Goal: Transaction & Acquisition: Download file/media

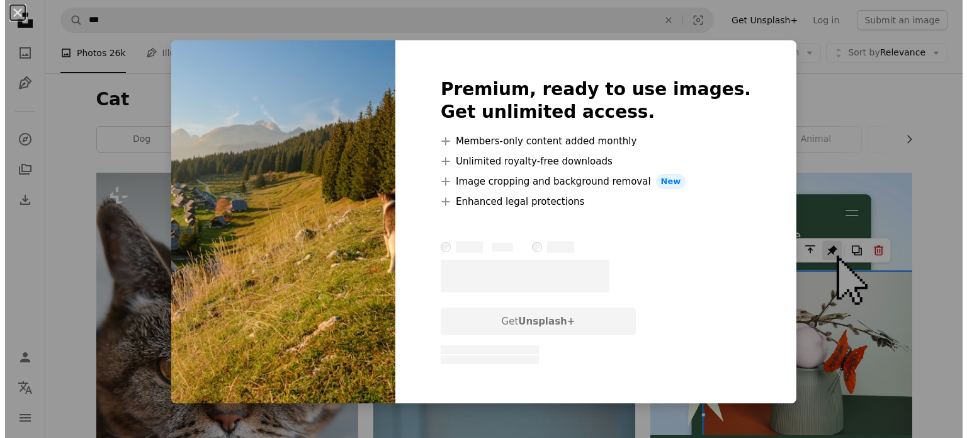
scroll to position [4718, 0]
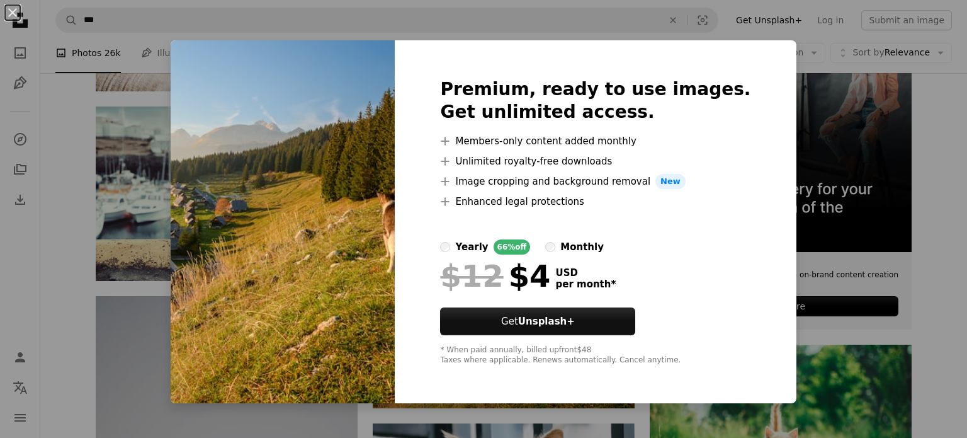
click at [847, 321] on div "An X shape Premium, ready to use images. Get unlimited access. A plus sign Memb…" at bounding box center [483, 219] width 967 height 438
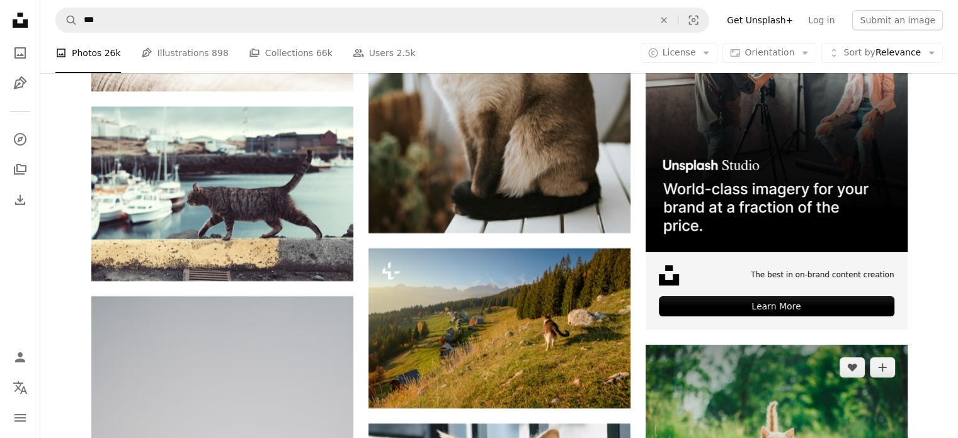
click at [865, 374] on img at bounding box center [777, 432] width 262 height 174
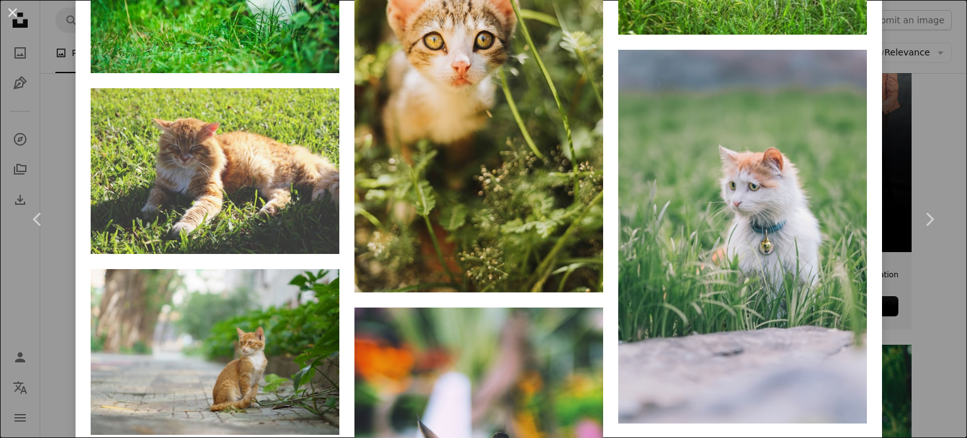
scroll to position [3288, 0]
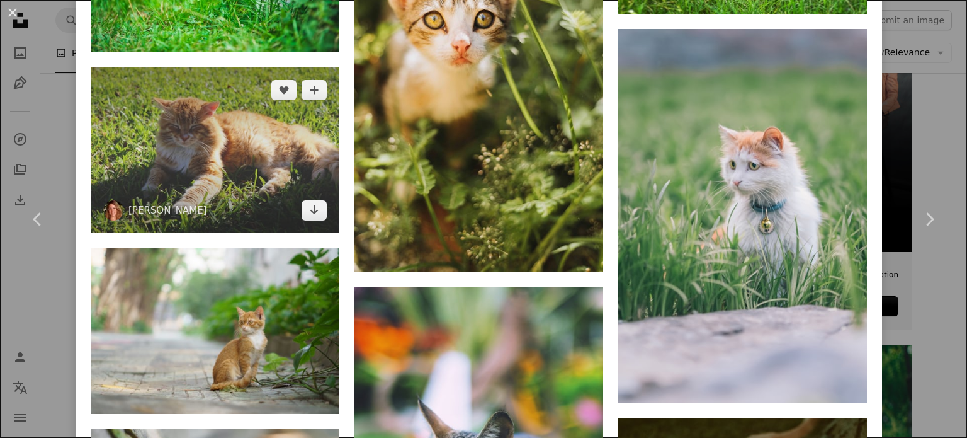
click at [227, 125] on img at bounding box center [215, 150] width 249 height 166
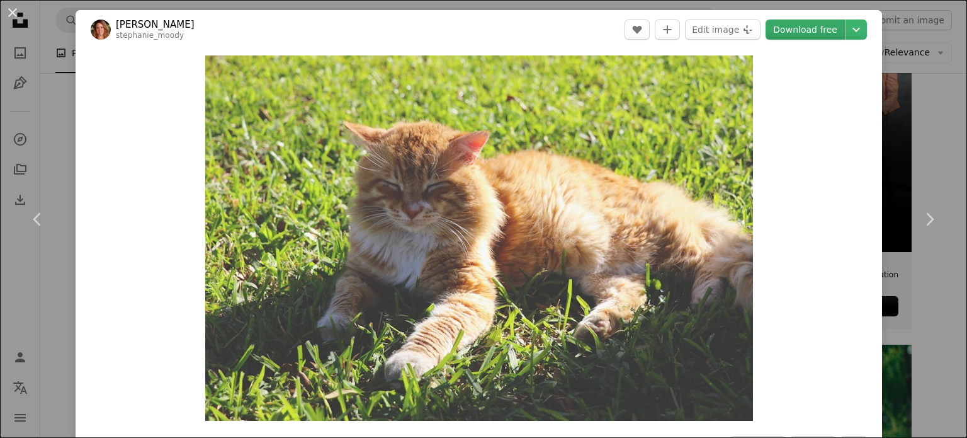
click at [795, 35] on link "Download free" at bounding box center [805, 30] width 79 height 20
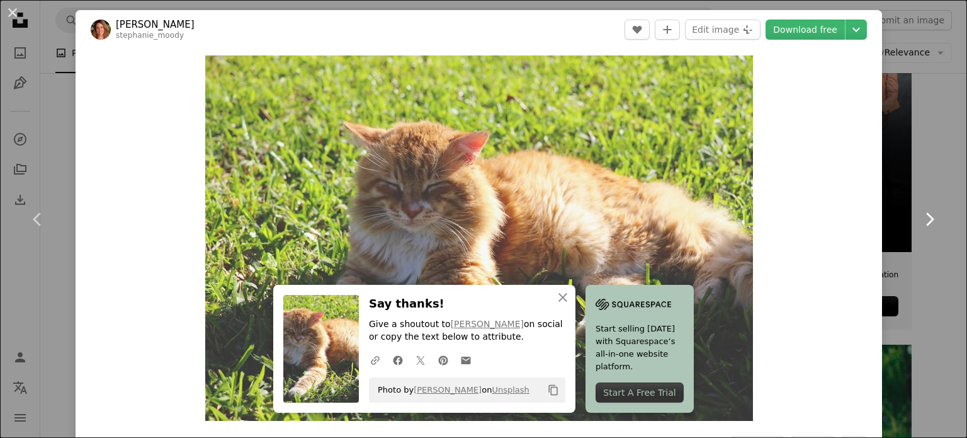
click at [932, 171] on link "Chevron right" at bounding box center [930, 219] width 76 height 121
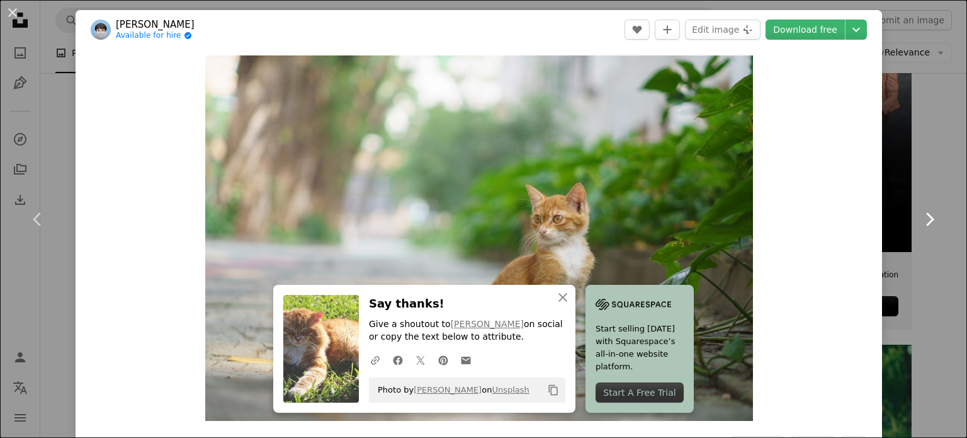
click at [932, 171] on link "Chevron right" at bounding box center [930, 219] width 76 height 121
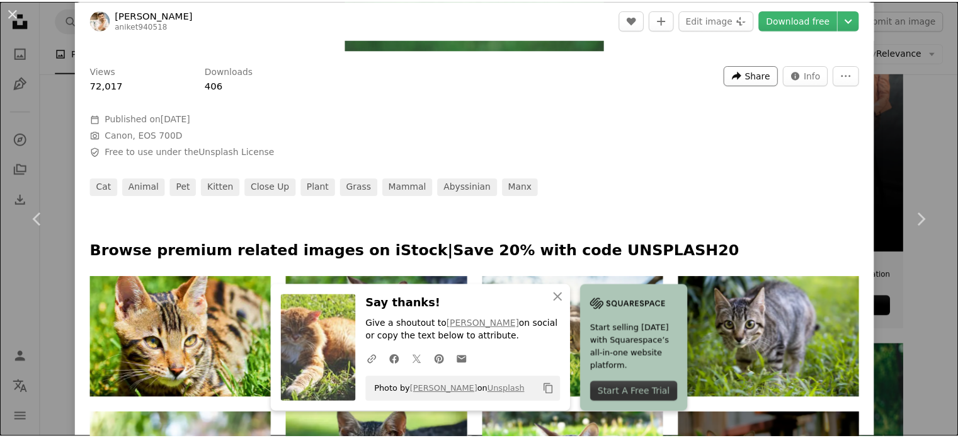
scroll to position [375, 0]
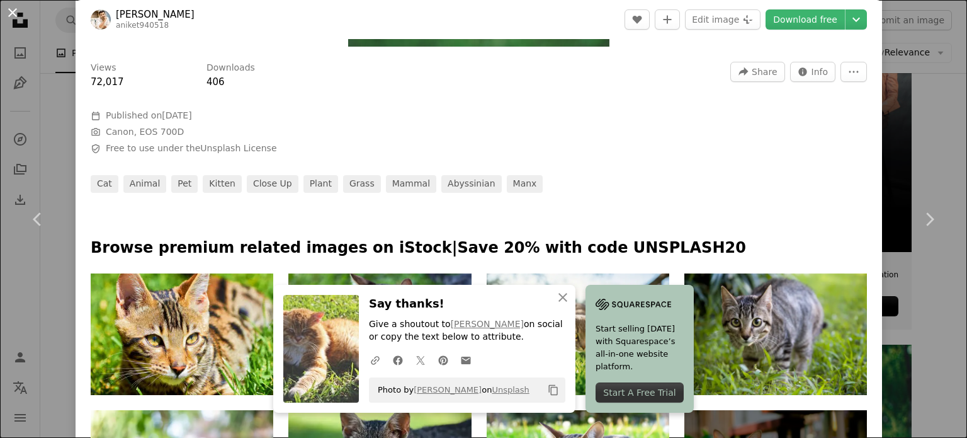
click at [5, 12] on button "An X shape" at bounding box center [12, 12] width 15 height 15
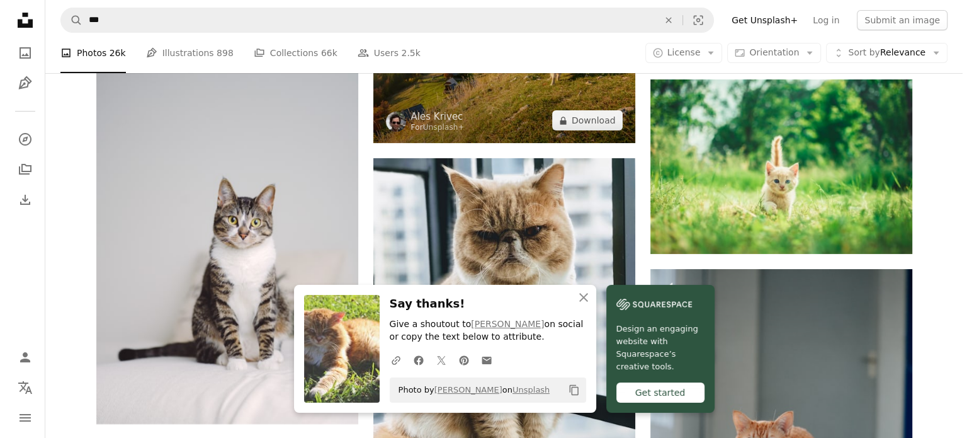
scroll to position [4984, 0]
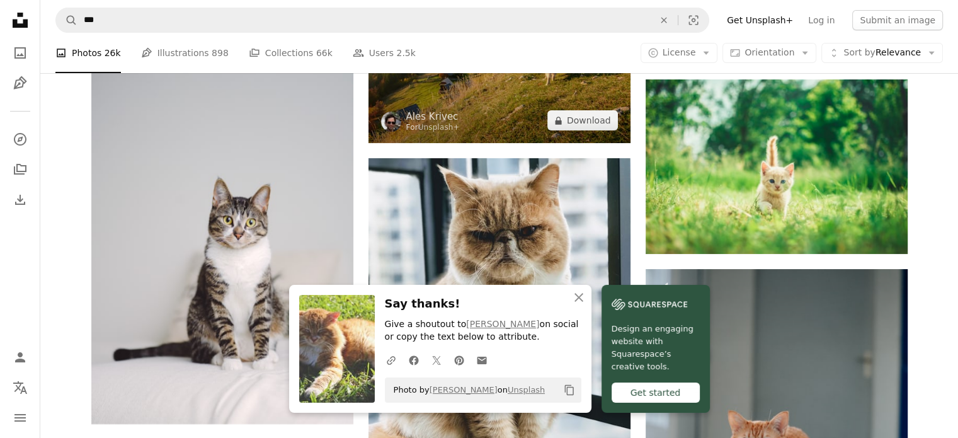
click at [402, 108] on img at bounding box center [499, 63] width 262 height 161
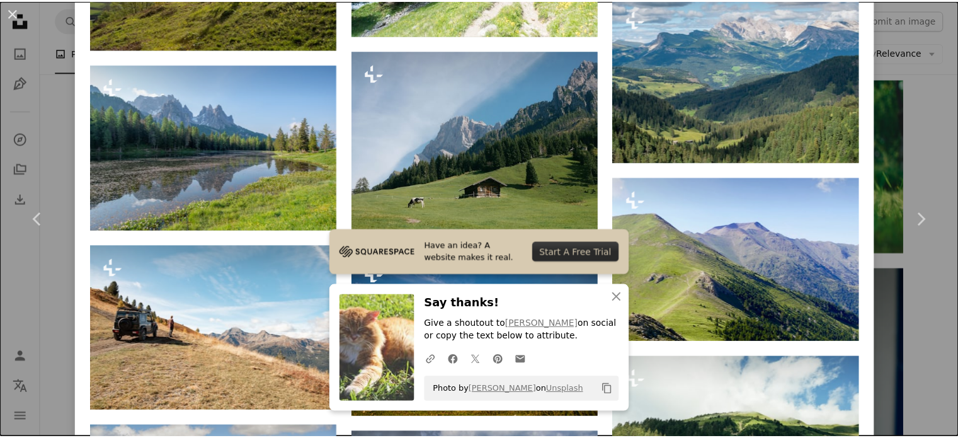
scroll to position [2068, 0]
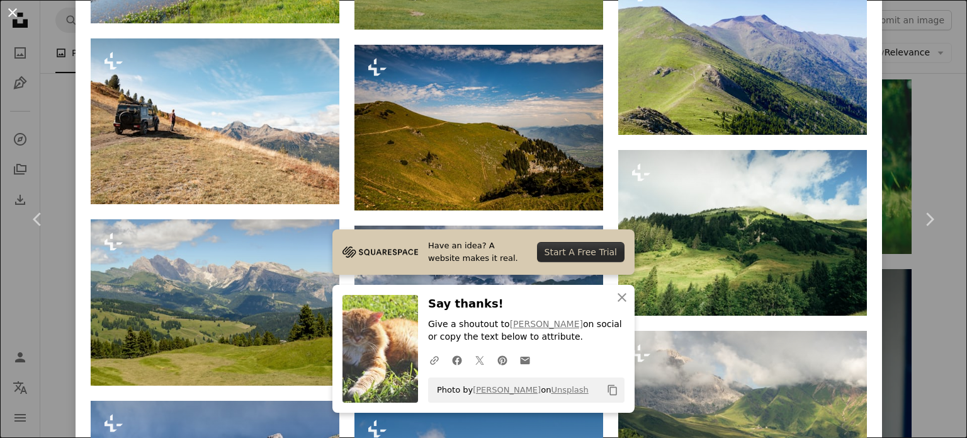
click at [14, 17] on button "An X shape" at bounding box center [12, 12] width 15 height 15
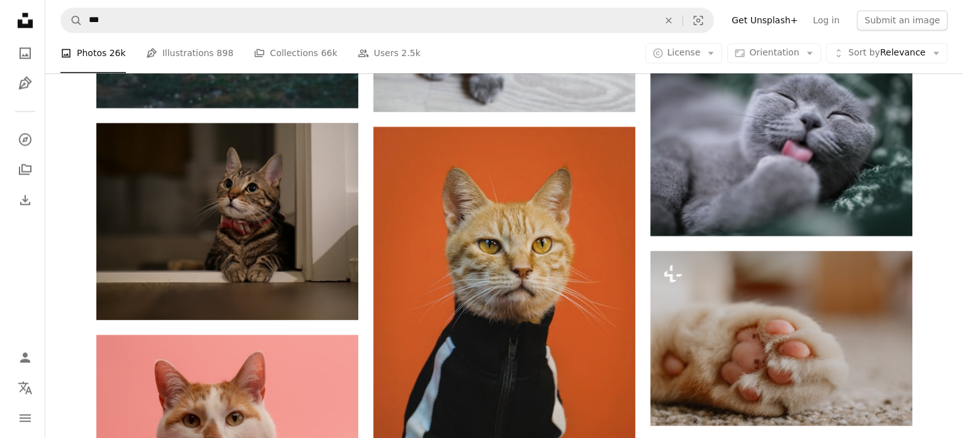
scroll to position [6992, 0]
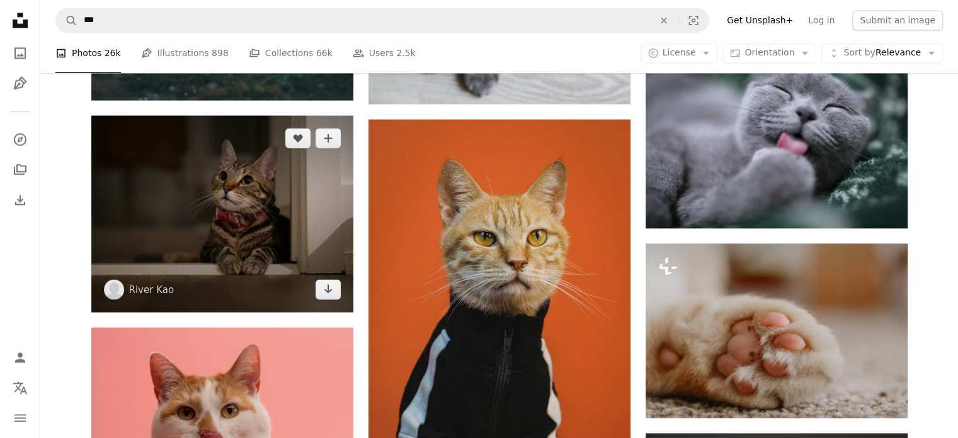
click at [260, 219] on img at bounding box center [222, 213] width 262 height 197
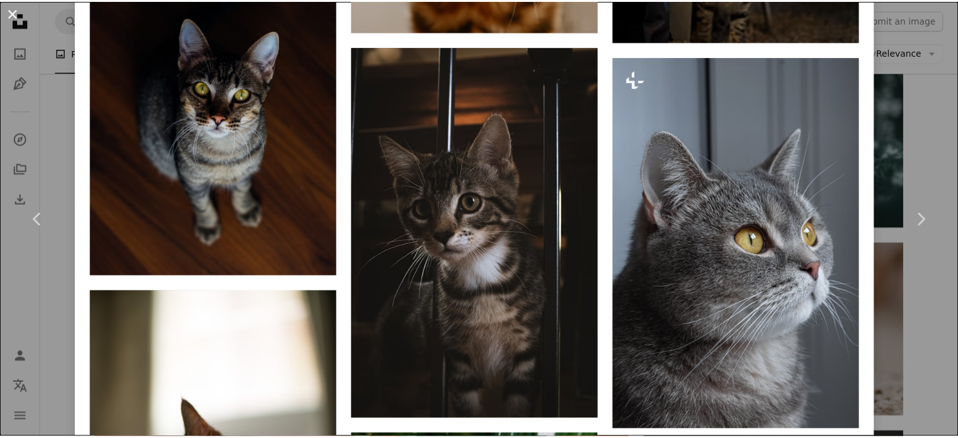
scroll to position [1474, 0]
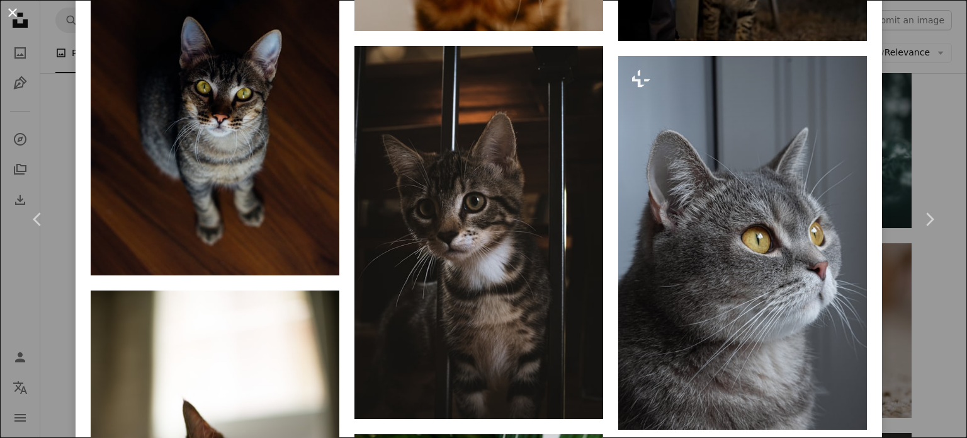
click at [14, 19] on button "An X shape" at bounding box center [12, 12] width 15 height 15
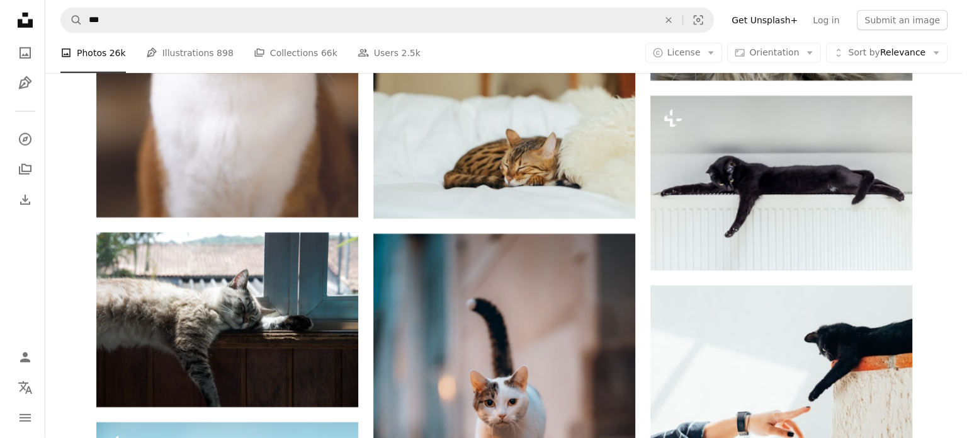
scroll to position [8823, 0]
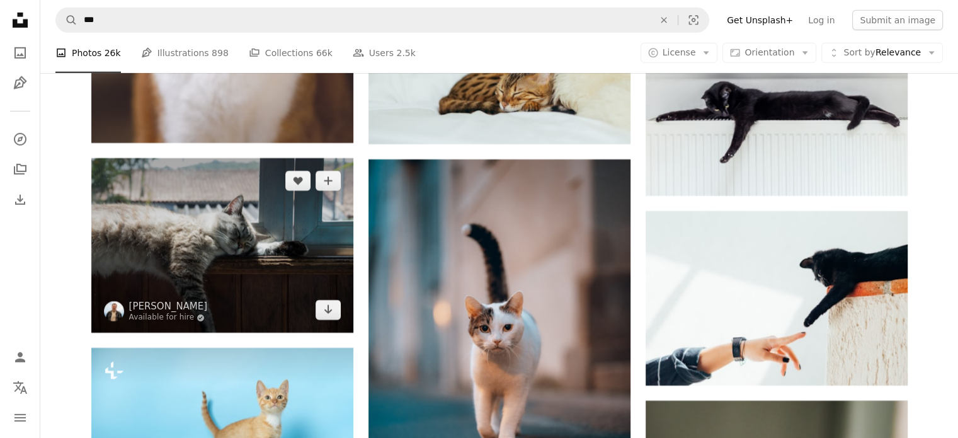
click at [244, 209] on img at bounding box center [222, 245] width 262 height 175
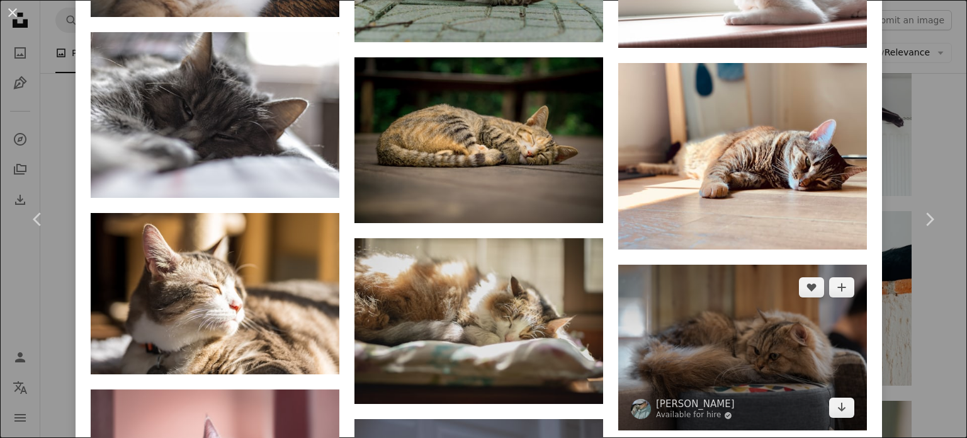
scroll to position [1849, 0]
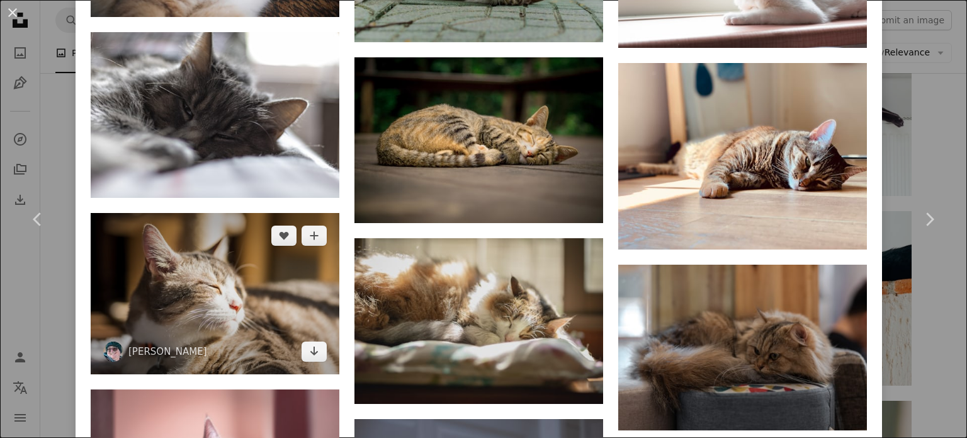
click at [152, 244] on img at bounding box center [215, 293] width 249 height 161
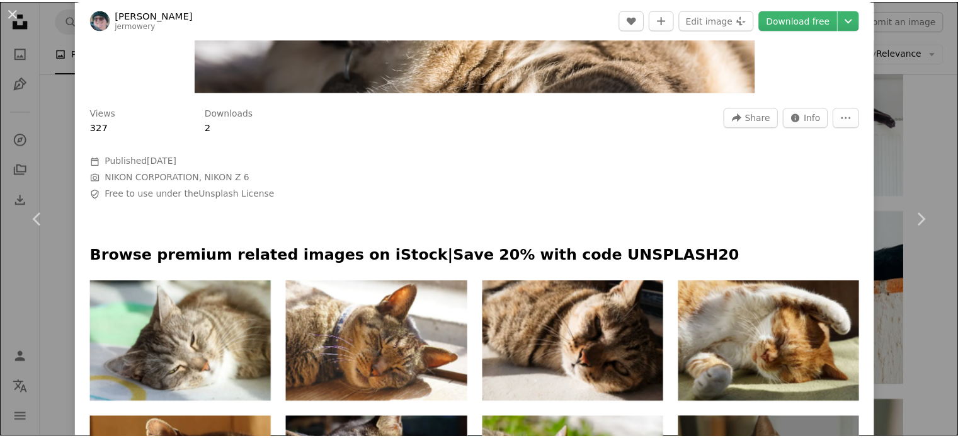
scroll to position [328, 0]
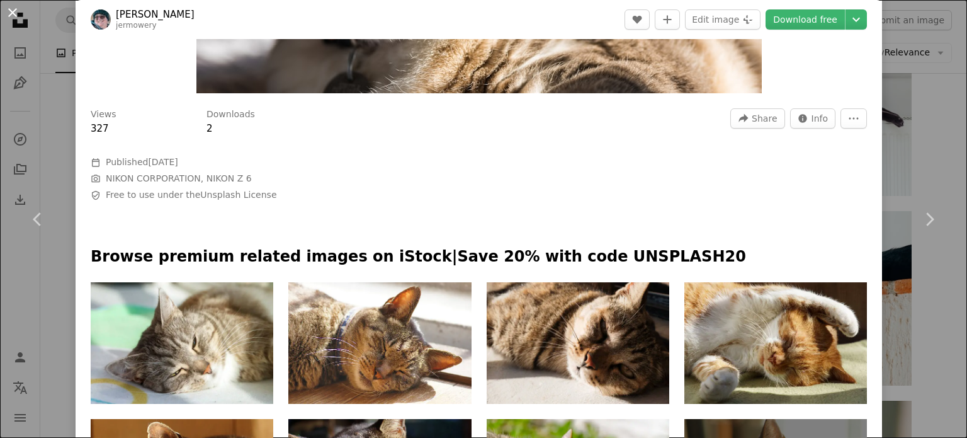
click at [9, 11] on button "An X shape" at bounding box center [12, 12] width 15 height 15
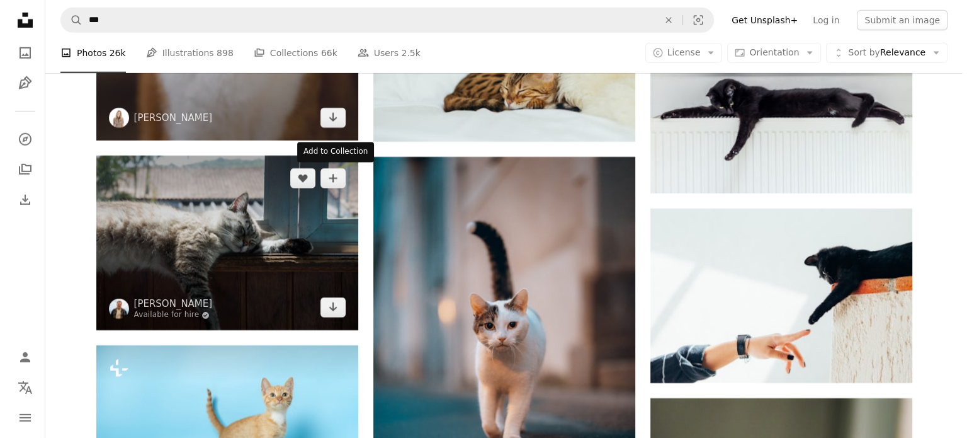
scroll to position [8908, 0]
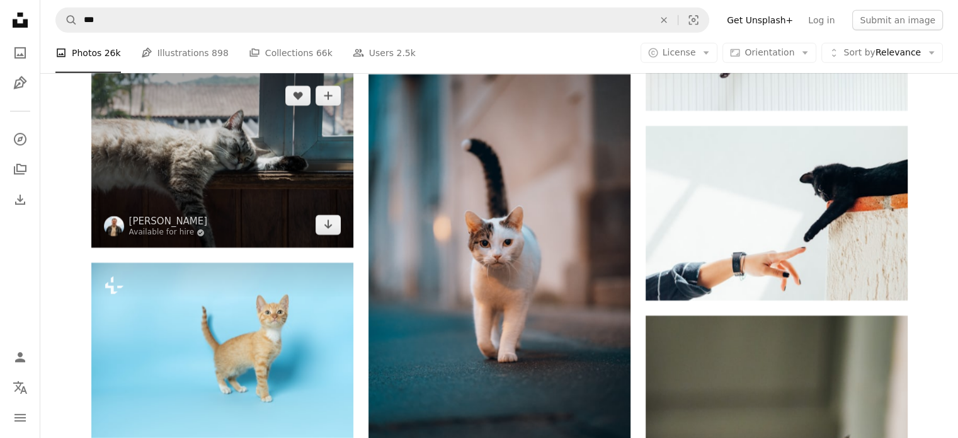
click at [272, 193] on img at bounding box center [222, 160] width 262 height 175
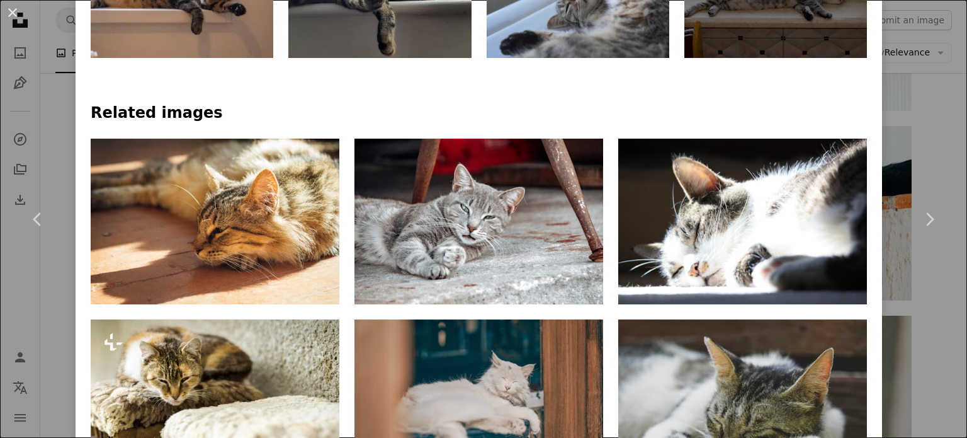
scroll to position [849, 0]
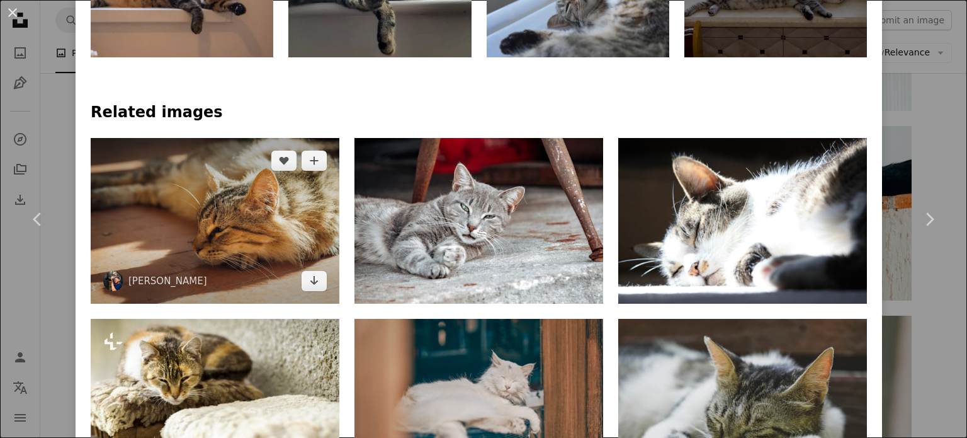
click at [285, 244] on img at bounding box center [215, 221] width 249 height 166
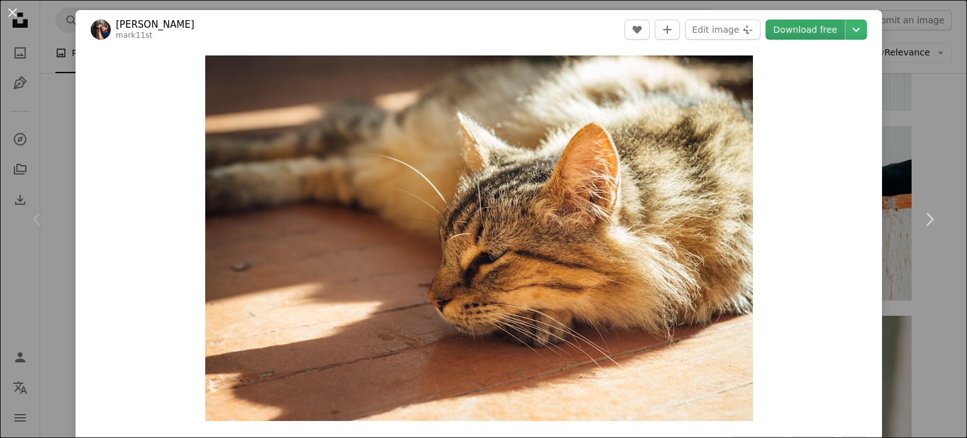
click at [804, 32] on link "Download free" at bounding box center [805, 30] width 79 height 20
